Goal: Information Seeking & Learning: Learn about a topic

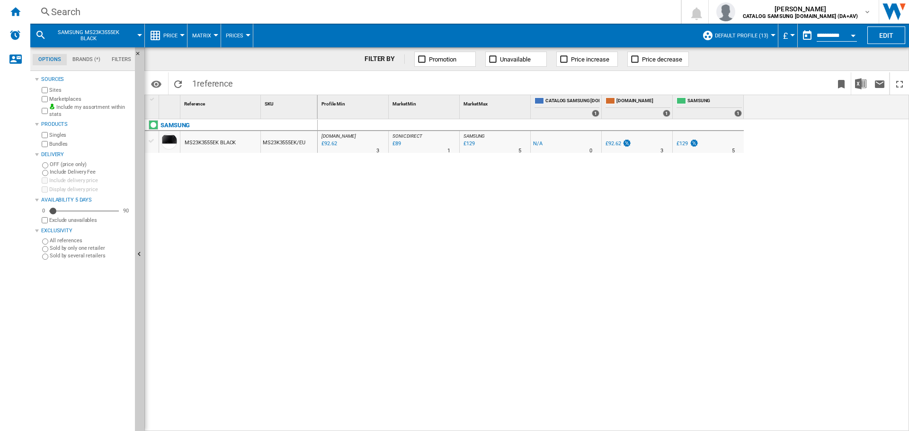
click at [167, 12] on div "Search" at bounding box center [353, 11] width 605 height 13
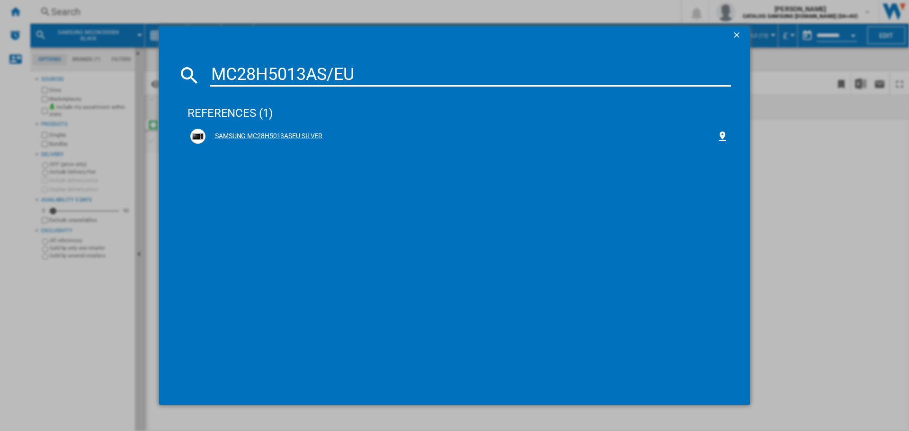
type input "MC28H5013AS/EU"
click at [277, 132] on div "SAMSUNG MC28H5013ASEU SILVER" at bounding box center [460, 136] width 511 height 9
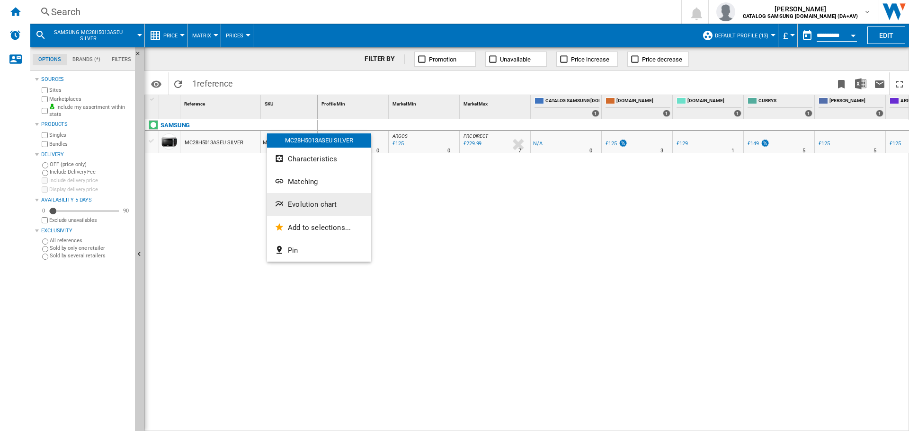
click at [292, 214] on button "Evolution chart" at bounding box center [319, 204] width 104 height 23
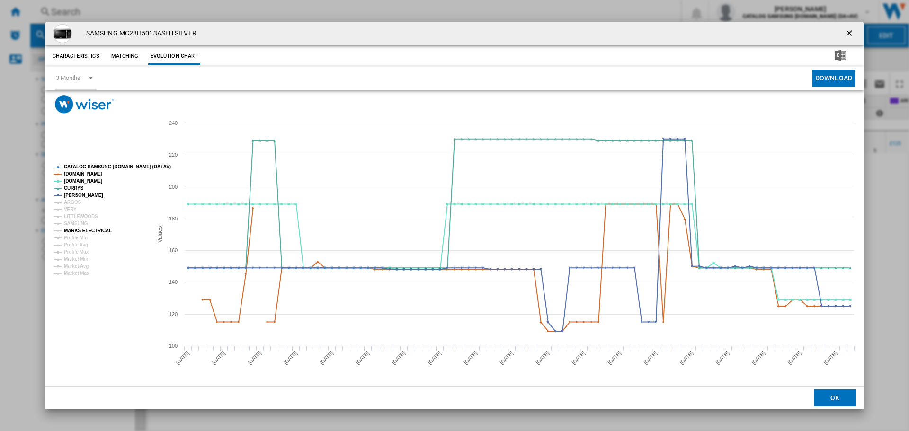
click at [72, 228] on tspan "MARKS ELECTRICAL" at bounding box center [88, 230] width 48 height 5
click at [84, 164] on tspan "CATALOG SAMSUNG [DOMAIN_NAME] (DA+AV)" at bounding box center [117, 166] width 107 height 5
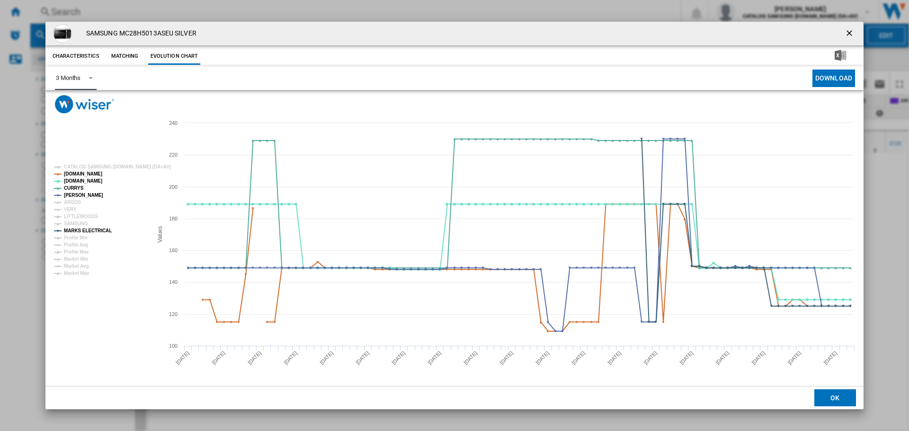
click at [86, 82] on md-select-value "3 Months" at bounding box center [76, 78] width 42 height 23
click at [578, 298] on md-backdrop at bounding box center [454, 215] width 909 height 431
click at [847, 33] on ng-md-icon "getI18NText('BUTTONS.CLOSE_DIALOG')" at bounding box center [849, 33] width 11 height 11
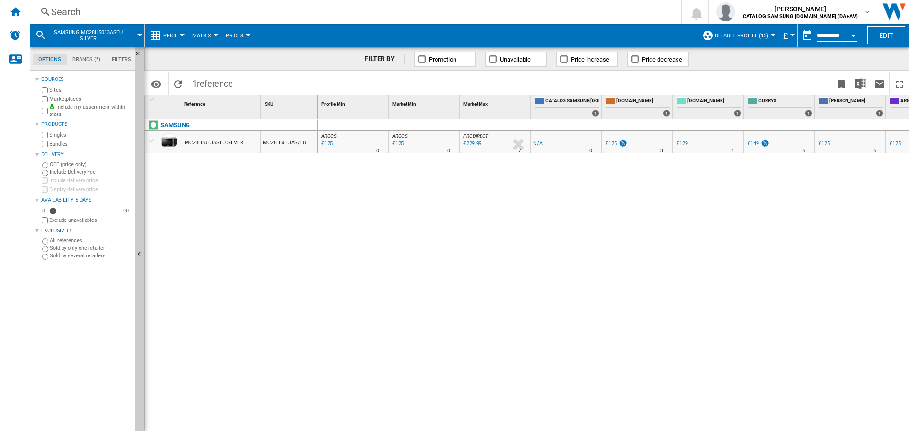
drag, startPoint x: 631, startPoint y: 426, endPoint x: 731, endPoint y: 423, distance: 99.9
click at [731, 423] on div "ARGOS : UK CO ARGOS -1.0 % £125 % N/A 0 [GEOGRAPHIC_DATA] : [GEOGRAPHIC_DATA] C…" at bounding box center [614, 275] width 592 height 312
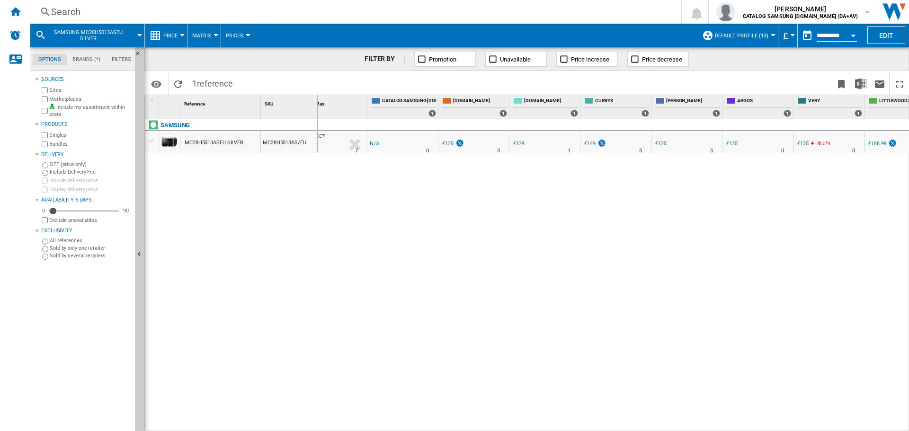
scroll to position [0, 225]
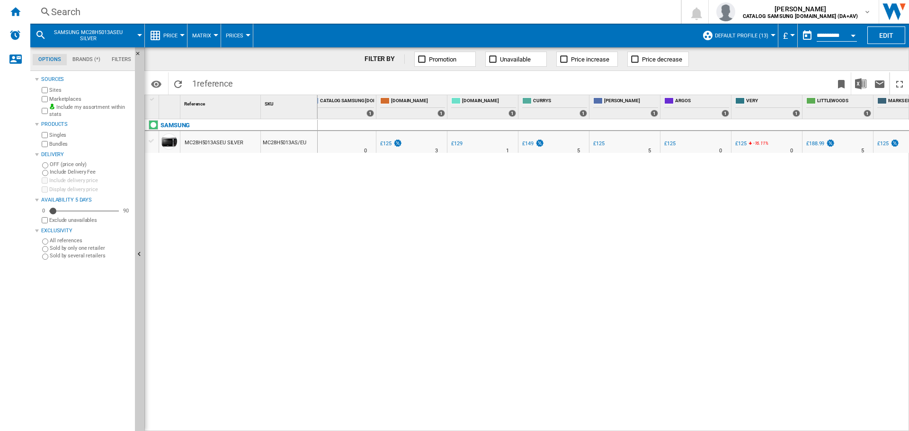
click at [881, 142] on div "£125" at bounding box center [882, 144] width 11 height 6
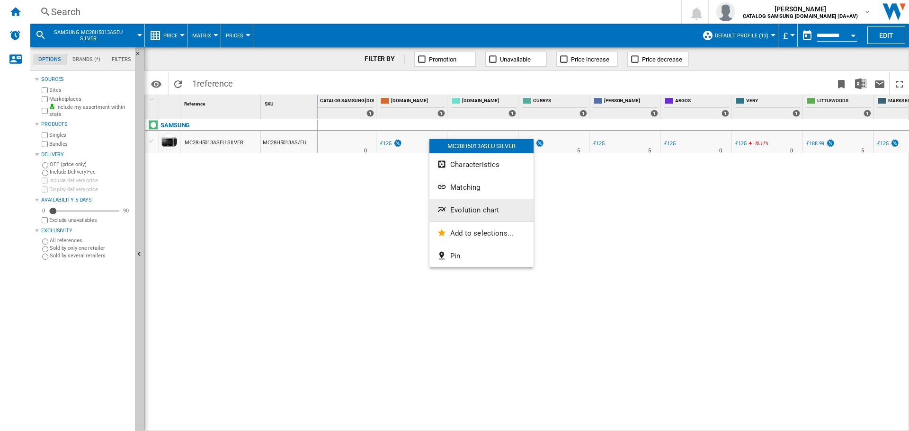
click at [468, 205] on button "Evolution chart" at bounding box center [481, 210] width 104 height 23
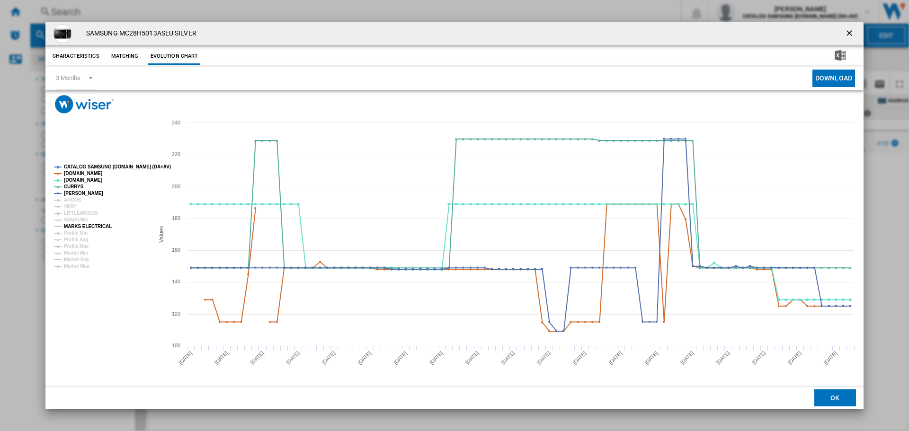
click at [70, 224] on tspan "MARKS ELECTRICAL" at bounding box center [88, 226] width 48 height 5
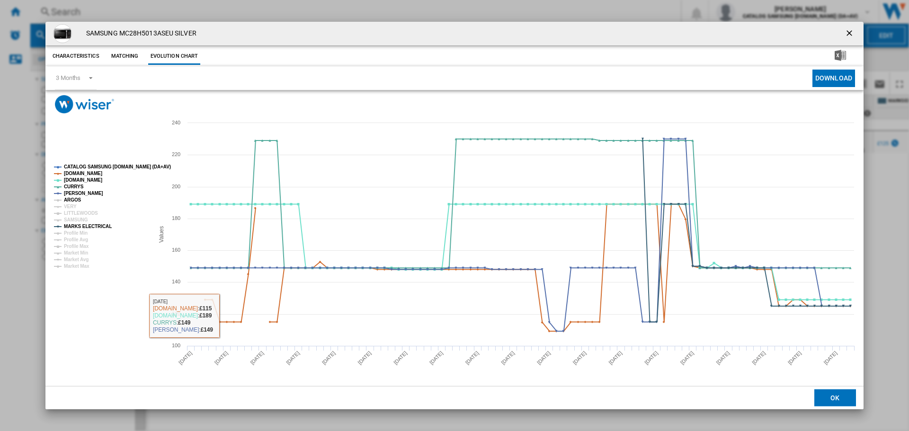
click at [72, 199] on tspan "ARGOS" at bounding box center [73, 199] width 18 height 5
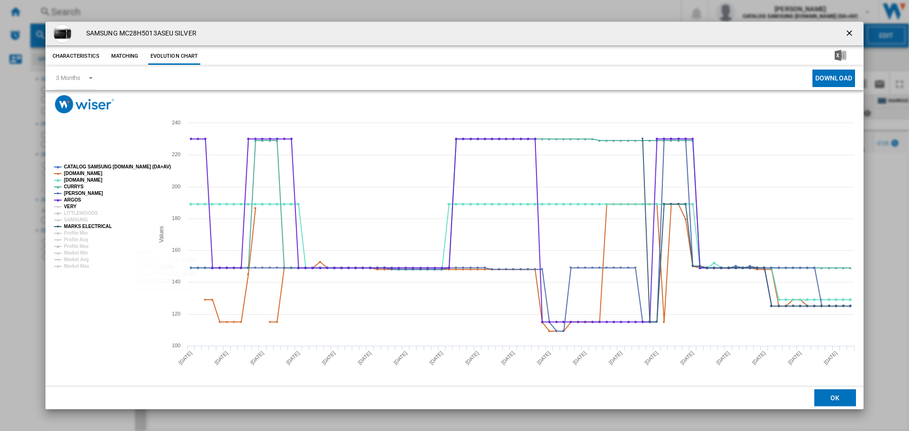
click at [71, 207] on tspan "VERY" at bounding box center [70, 206] width 13 height 5
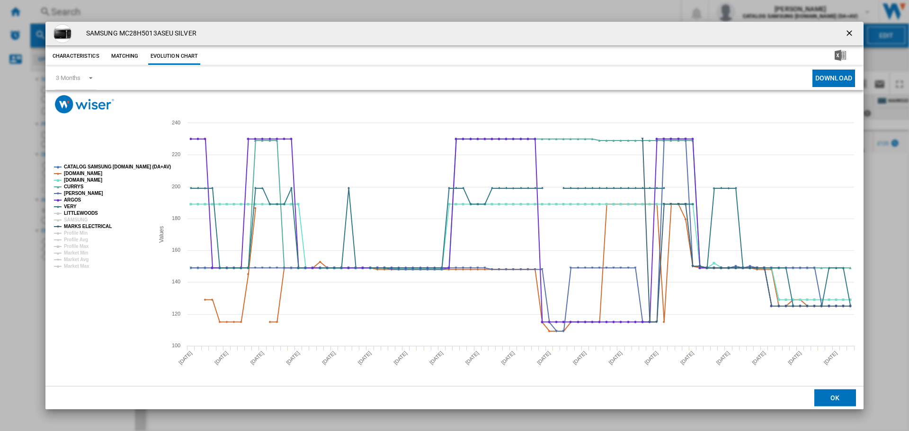
click at [78, 213] on tspan "LITTLEWOODS" at bounding box center [81, 213] width 34 height 5
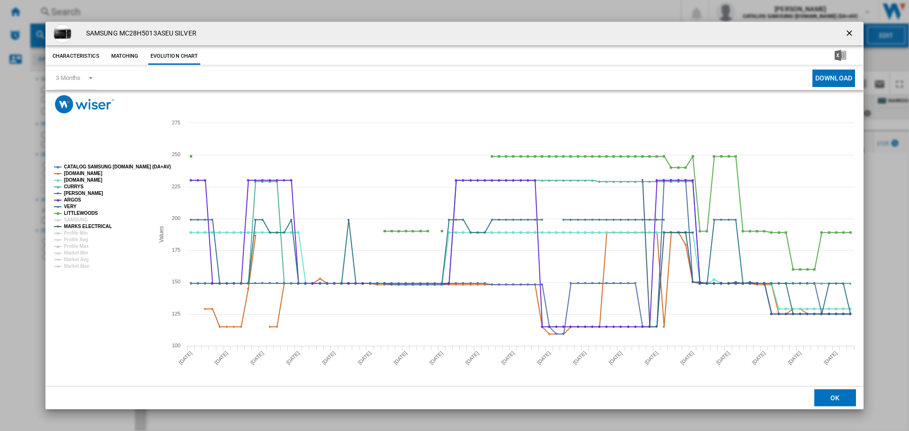
click at [854, 33] on ng-md-icon "getI18NText('BUTTONS.CLOSE_DIALOG')" at bounding box center [849, 33] width 11 height 11
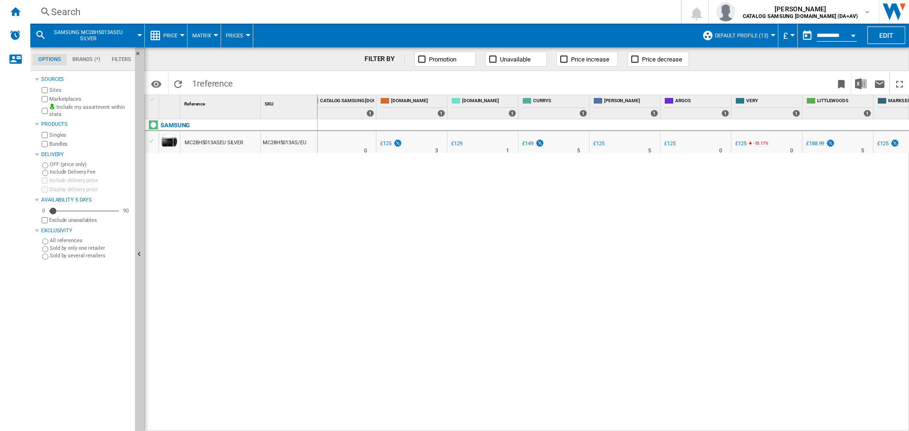
click at [257, 15] on div "Search" at bounding box center [353, 11] width 605 height 13
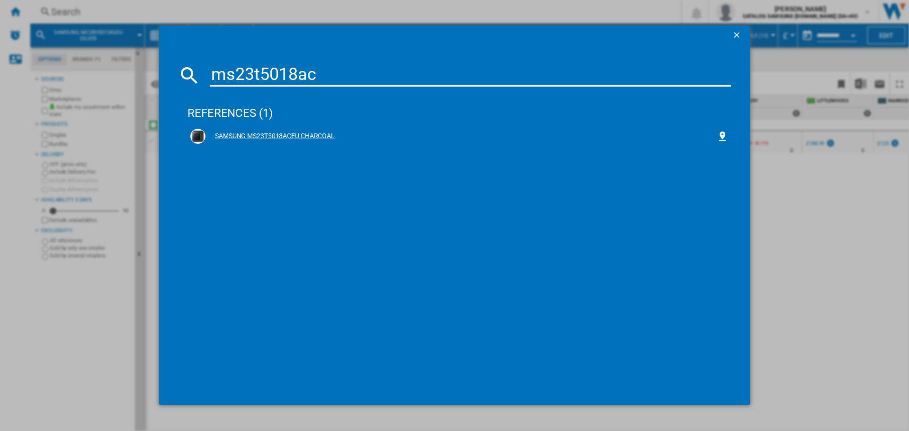
type input "ms23t5018ac"
click at [293, 141] on div "SAMSUNG MS23T5018ACEU CHARCOAL" at bounding box center [460, 136] width 511 height 9
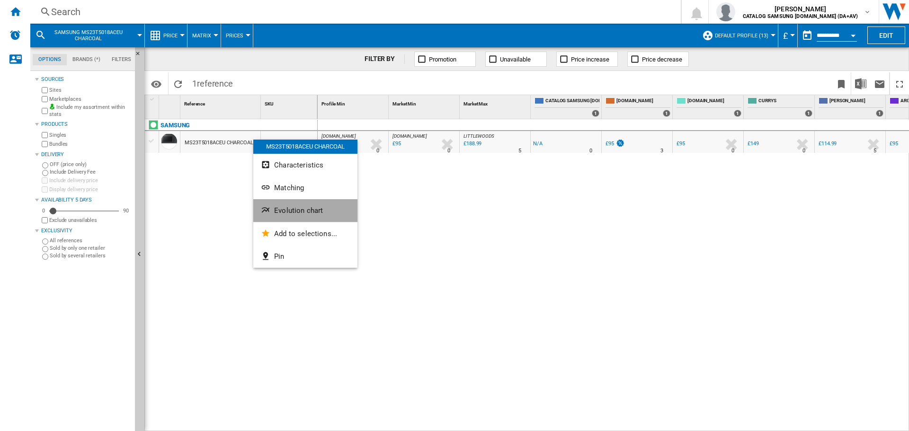
click at [309, 213] on span "Evolution chart" at bounding box center [298, 210] width 49 height 9
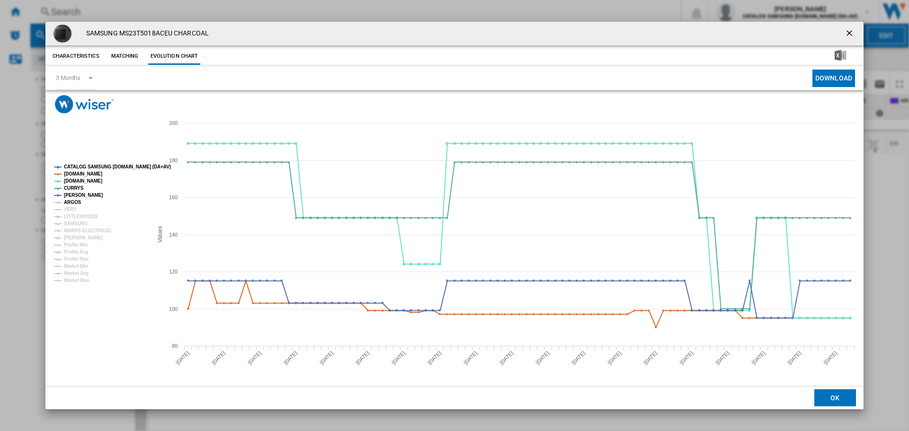
click at [77, 202] on tspan "ARGOS" at bounding box center [73, 202] width 18 height 5
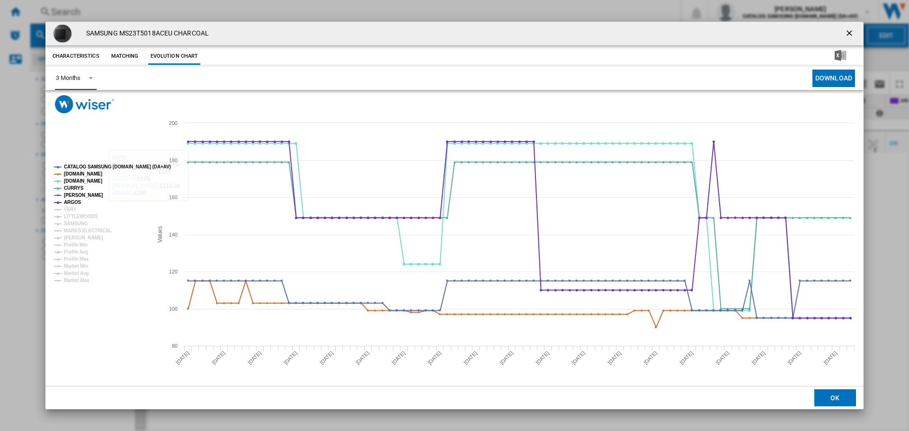
click at [92, 76] on span "Product popup" at bounding box center [87, 77] width 11 height 9
click at [84, 105] on md-option "6 Months" at bounding box center [80, 101] width 64 height 23
